Goal: Information Seeking & Learning: Learn about a topic

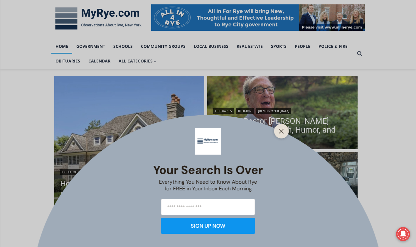
scroll to position [117, 0]
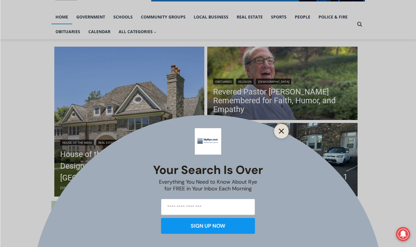
click at [281, 130] on icon "Close" at bounding box center [281, 131] width 5 height 5
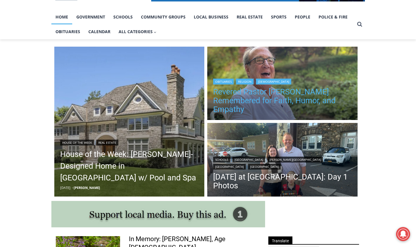
click at [251, 102] on link "Revered Pastor [PERSON_NAME] Remembered for Faith, Humor, and Empathy" at bounding box center [282, 100] width 138 height 26
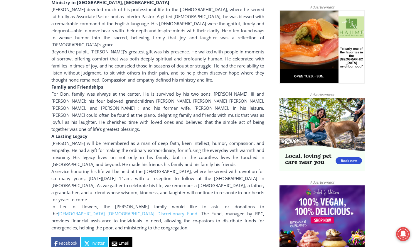
scroll to position [401, 0]
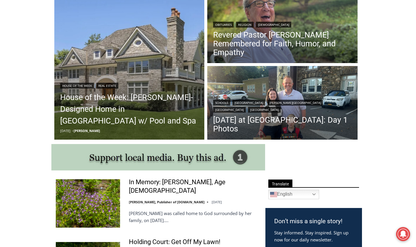
scroll to position [176, 0]
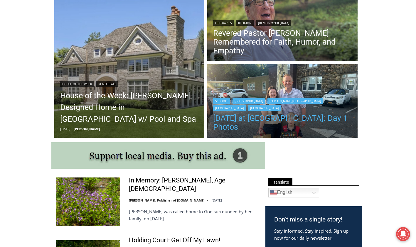
click at [233, 121] on link "[DATE] at [GEOGRAPHIC_DATA]: Day 1 Photos" at bounding box center [282, 123] width 138 height 18
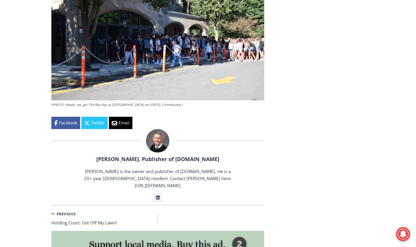
scroll to position [1191, 0]
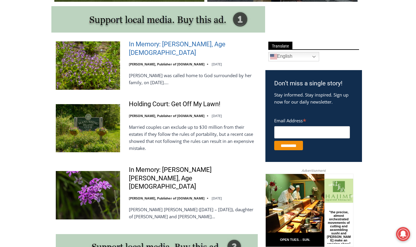
click at [159, 49] on link "In Memory: [PERSON_NAME], Age [DEMOGRAPHIC_DATA]" at bounding box center [193, 48] width 129 height 17
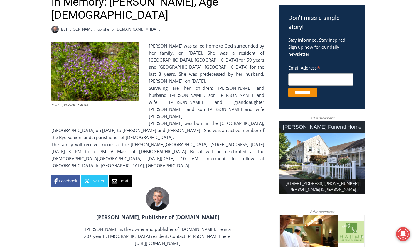
scroll to position [235, 0]
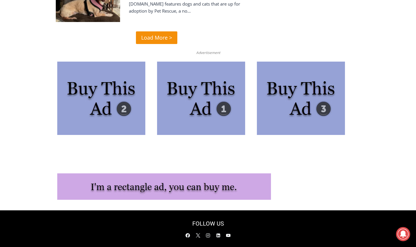
scroll to position [1553, 0]
